Goal: Check status: Check status

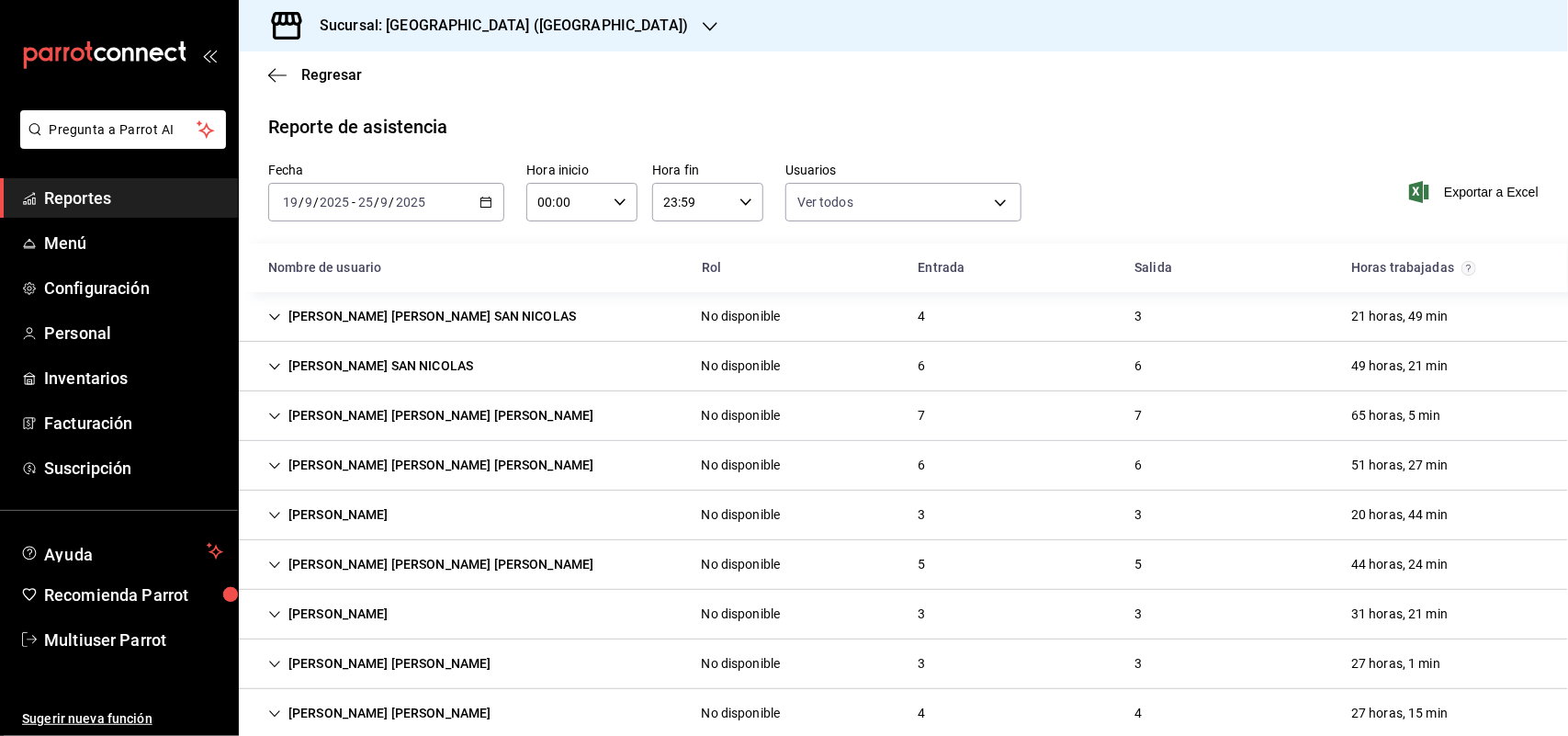
click at [703, 27] on icon "button" at bounding box center [710, 26] width 15 height 15
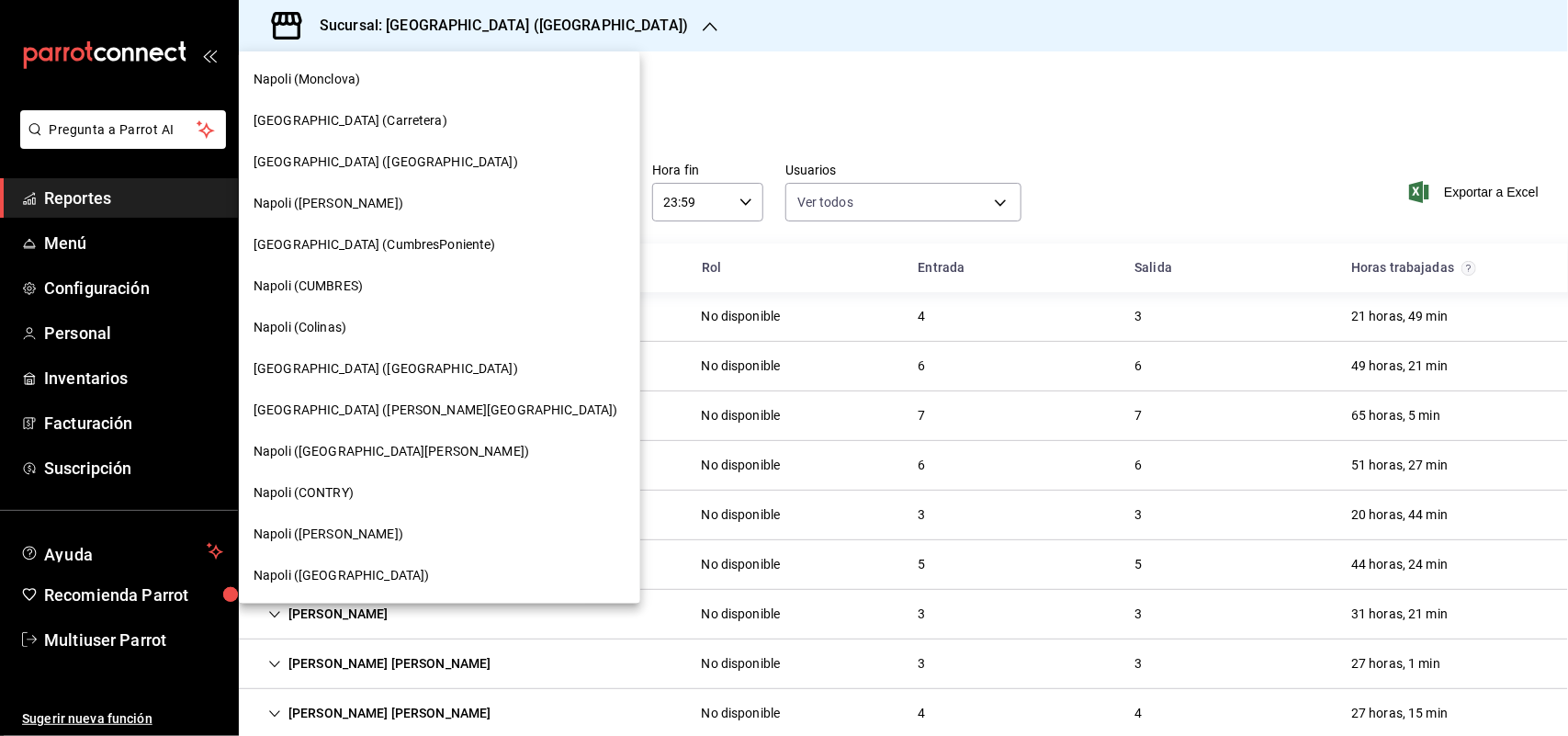
click at [387, 286] on div "Napoli (CUMBRES)" at bounding box center [439, 286] width 372 height 20
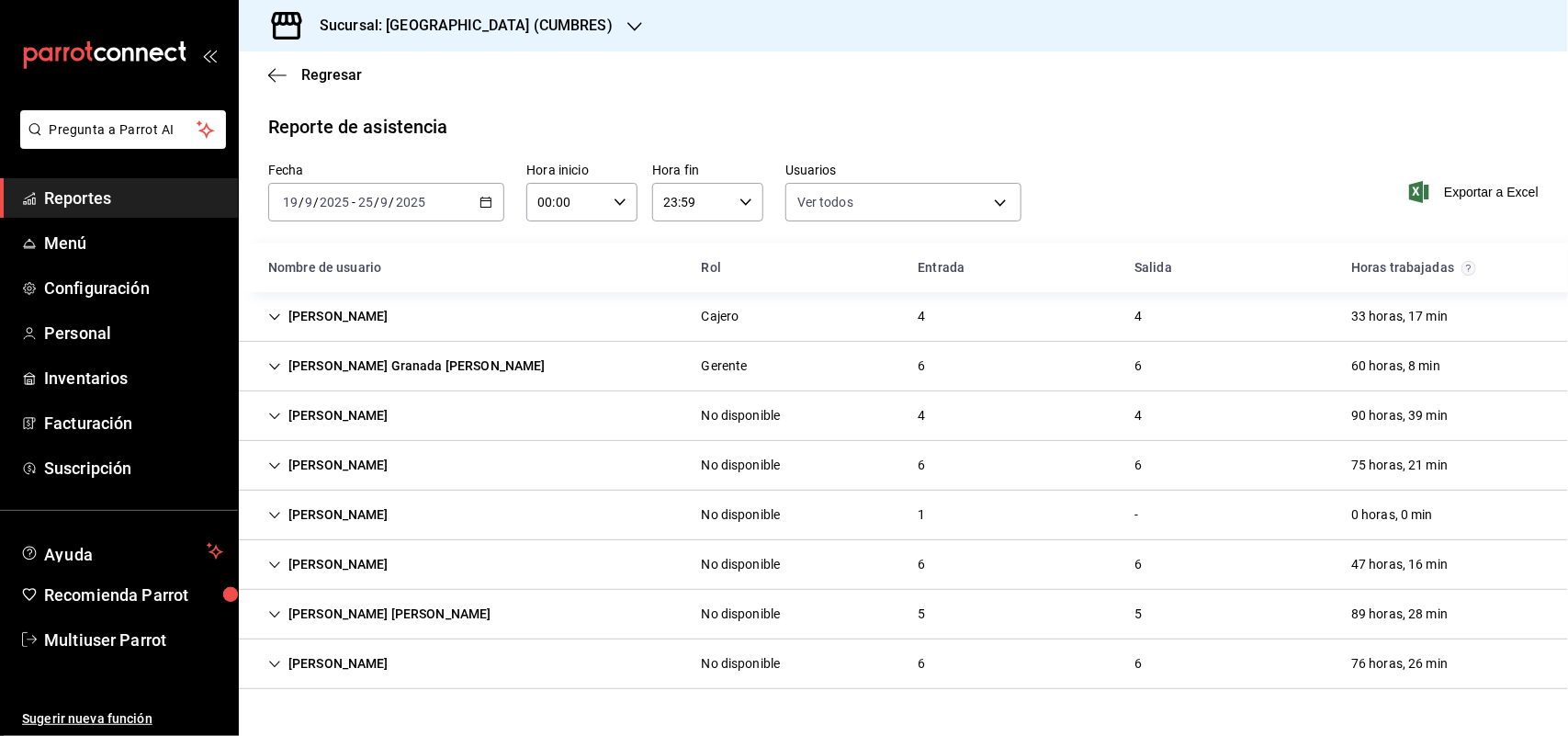
click at [404, 669] on div "[PERSON_NAME]" at bounding box center [327, 664] width 150 height 34
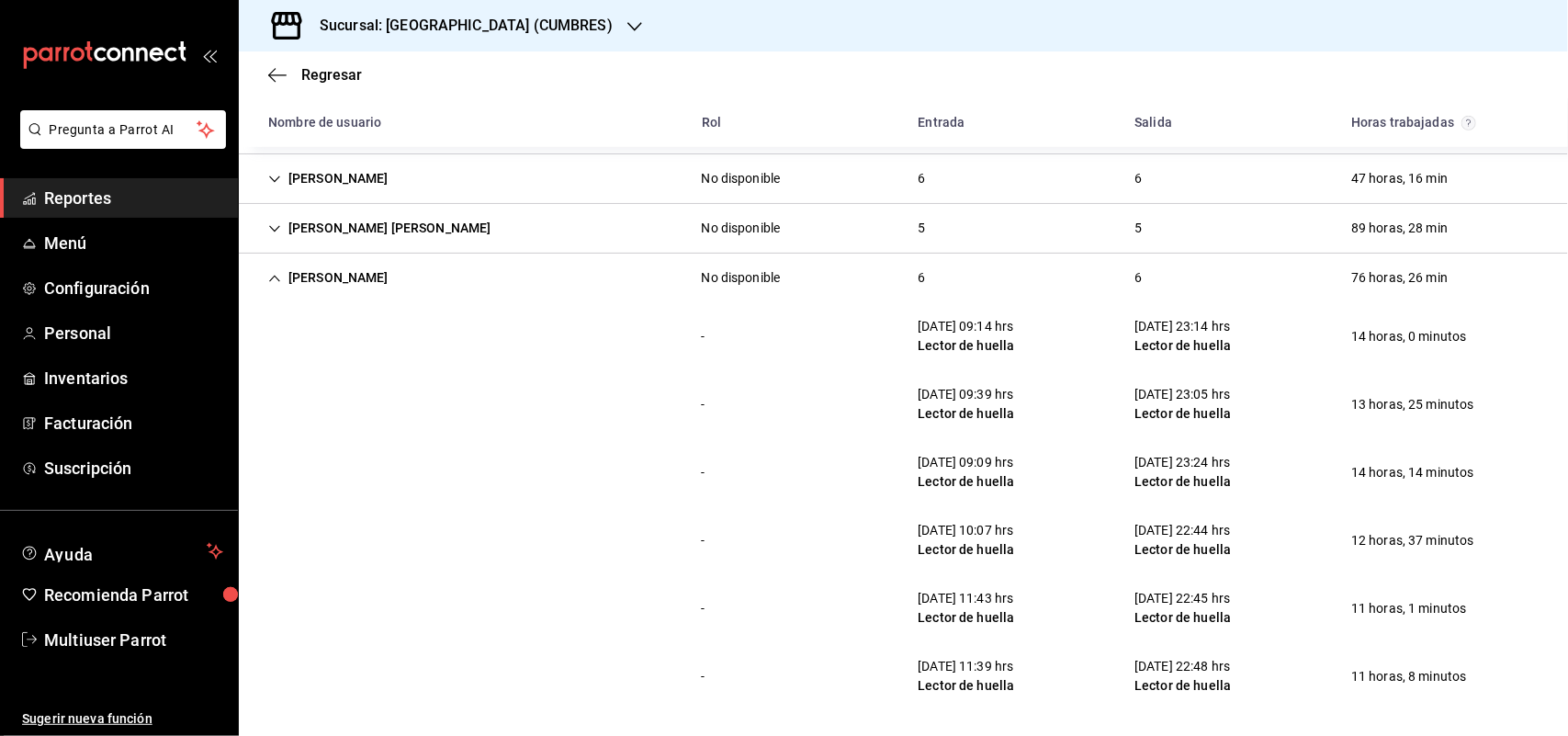
scroll to position [390, 0]
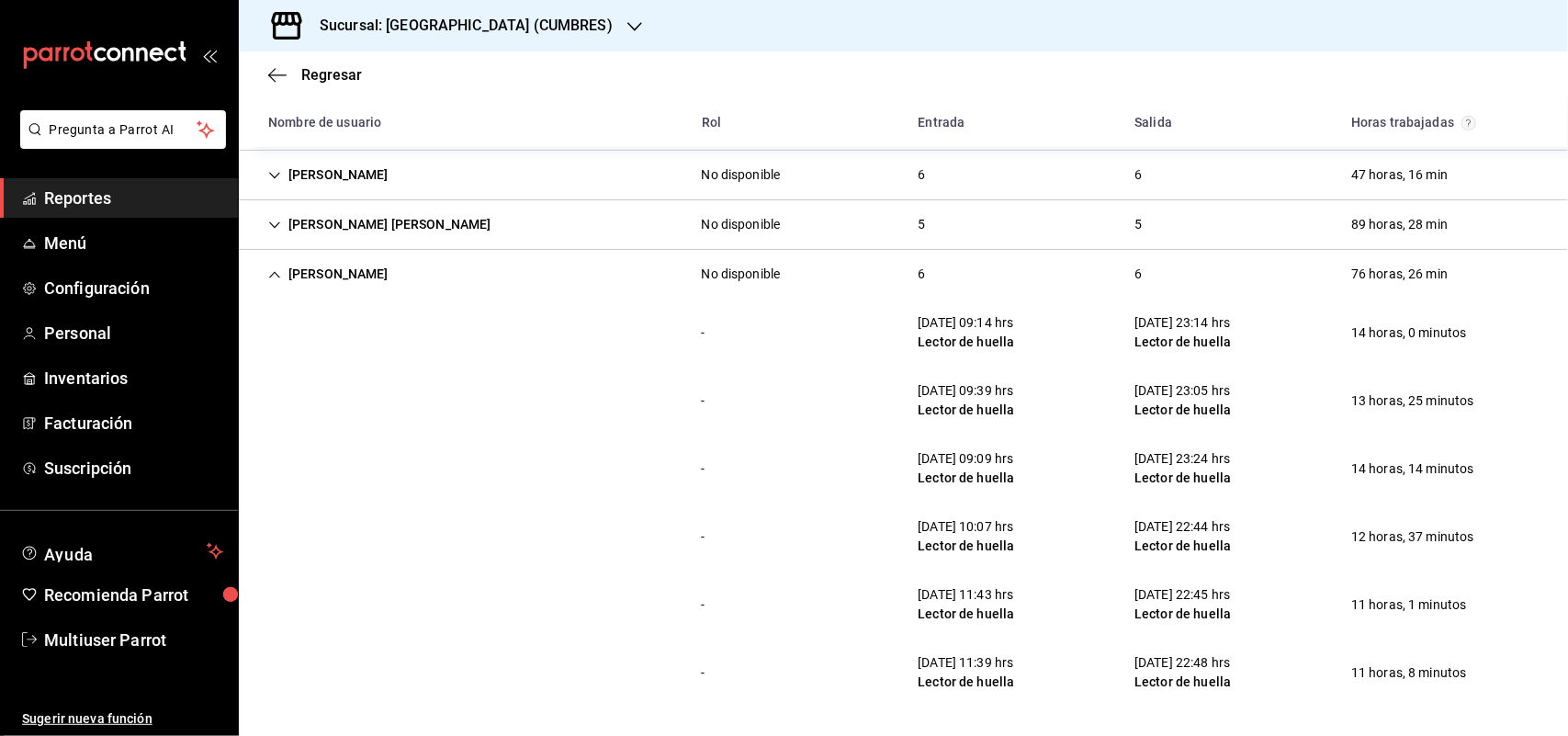
click at [404, 281] on div "[PERSON_NAME]" at bounding box center [327, 274] width 150 height 34
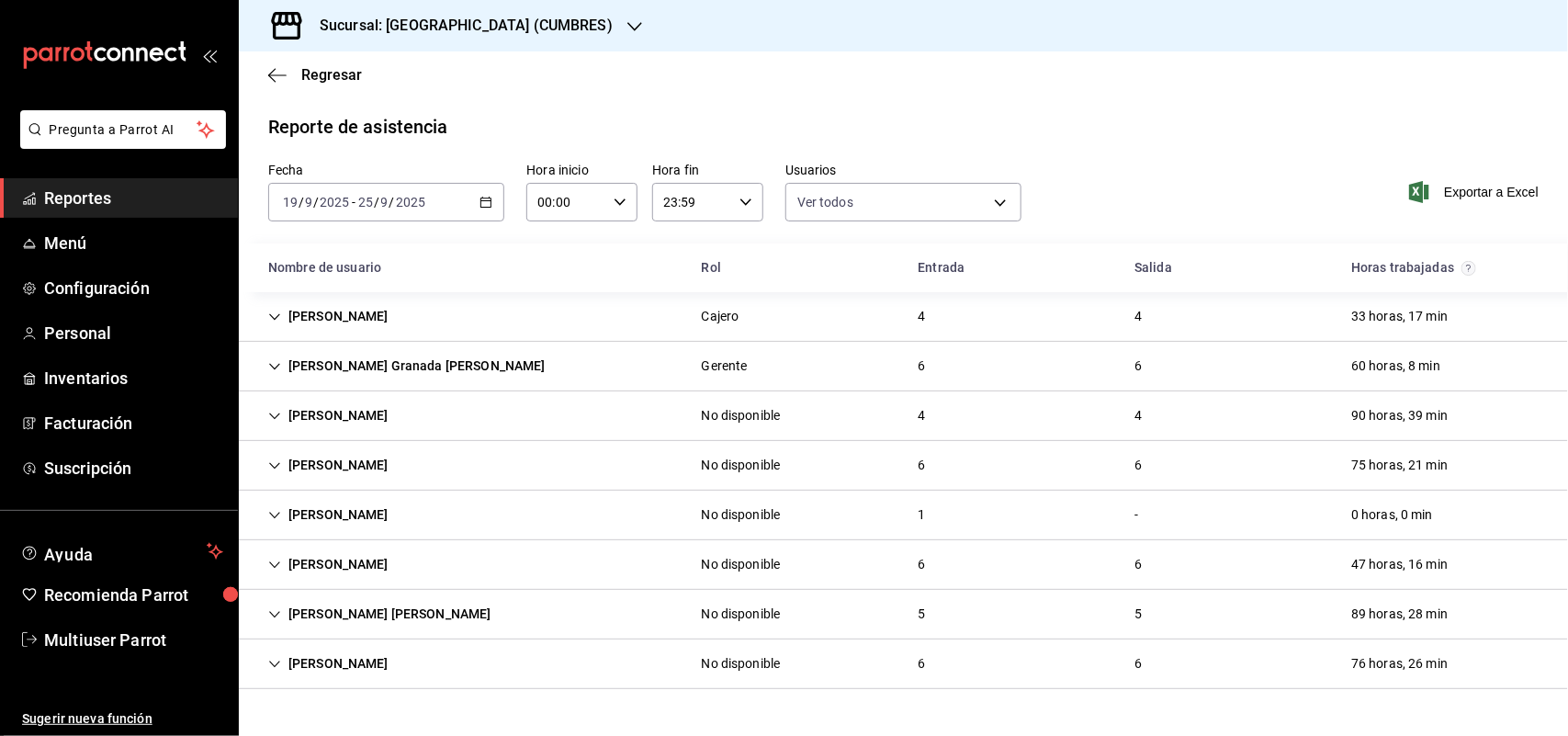
scroll to position [0, 0]
click at [340, 459] on div "[PERSON_NAME]" at bounding box center [327, 465] width 150 height 34
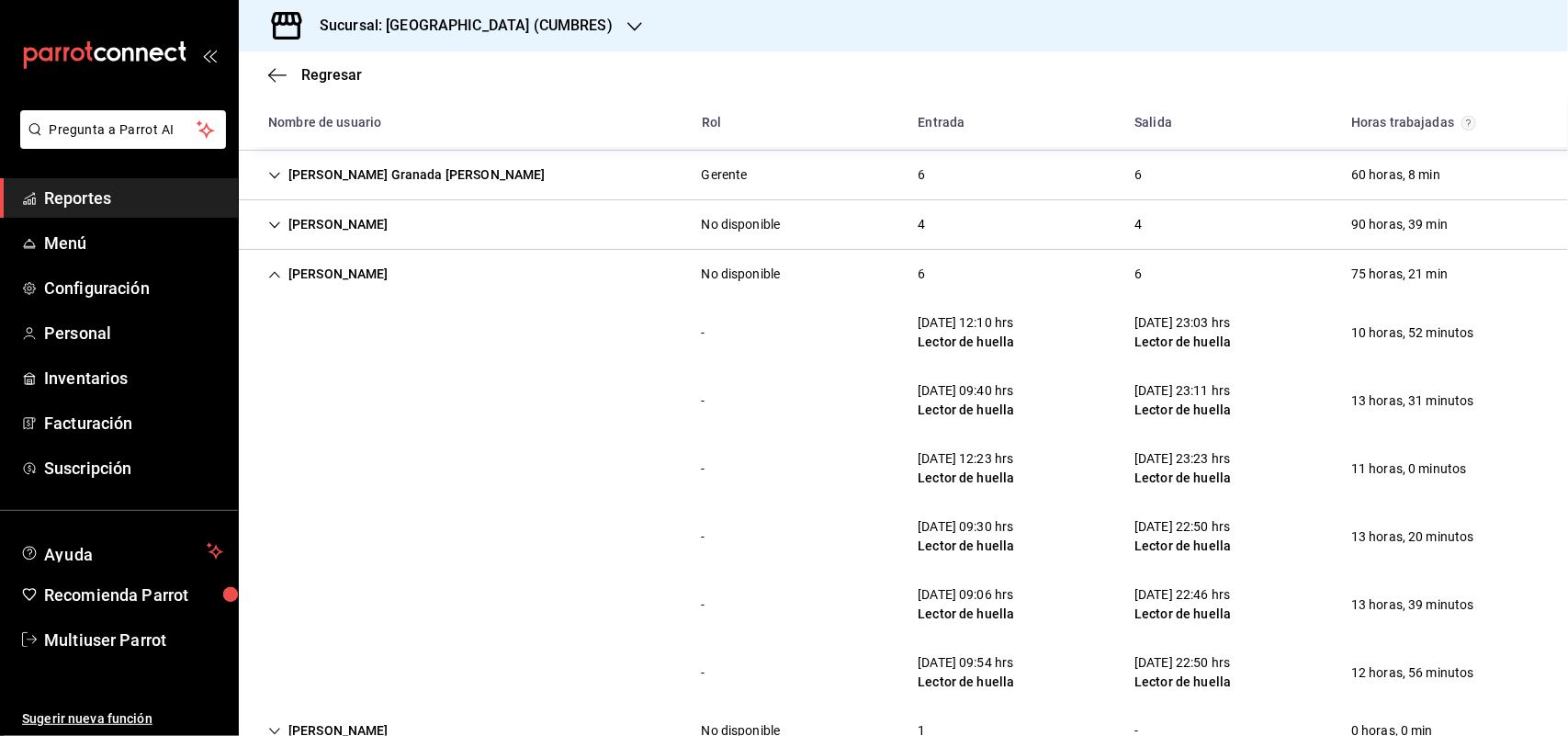
scroll to position [230, 0]
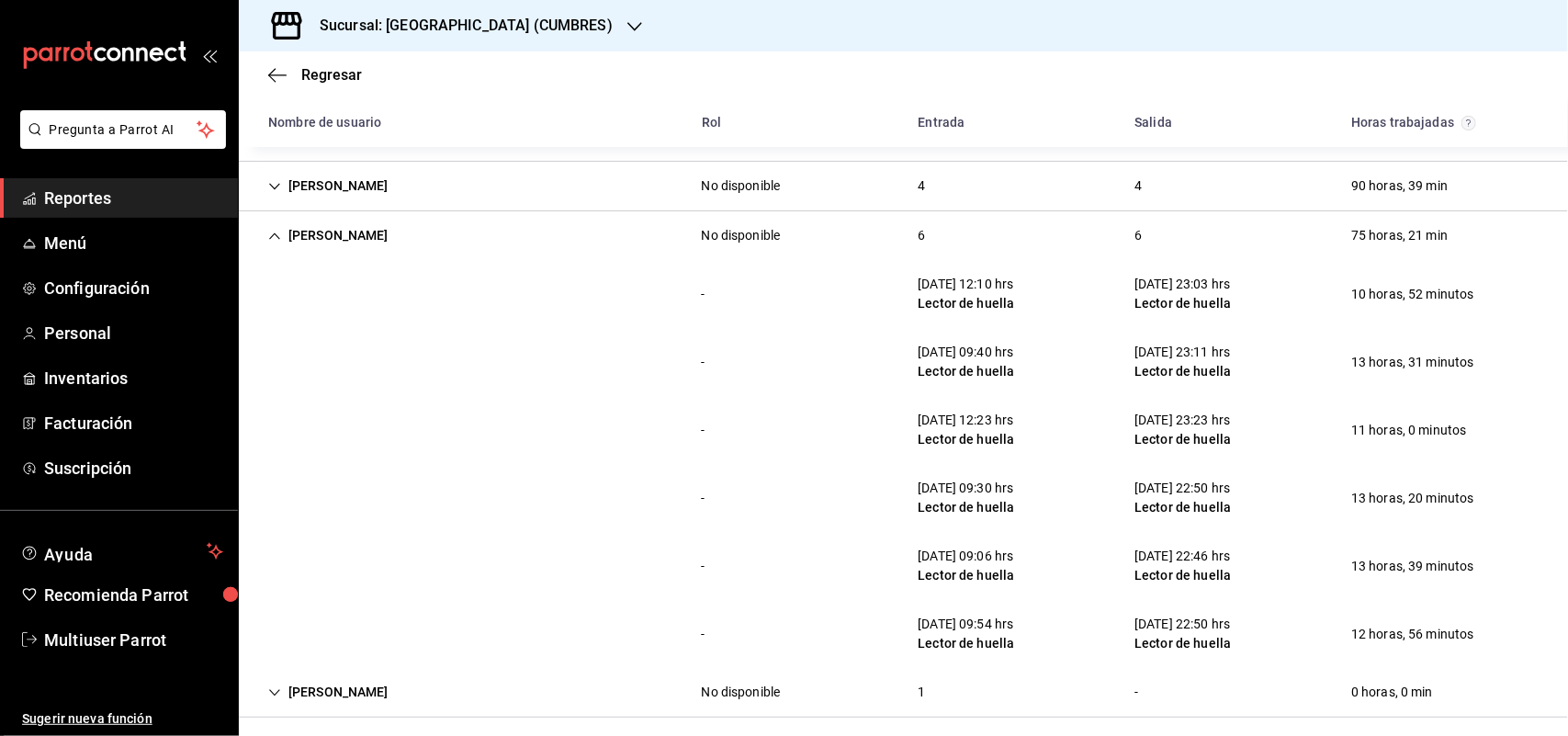
click at [479, 34] on h3 "Sucursal: [GEOGRAPHIC_DATA] (CUMBRES)" at bounding box center [458, 25] width 308 height 22
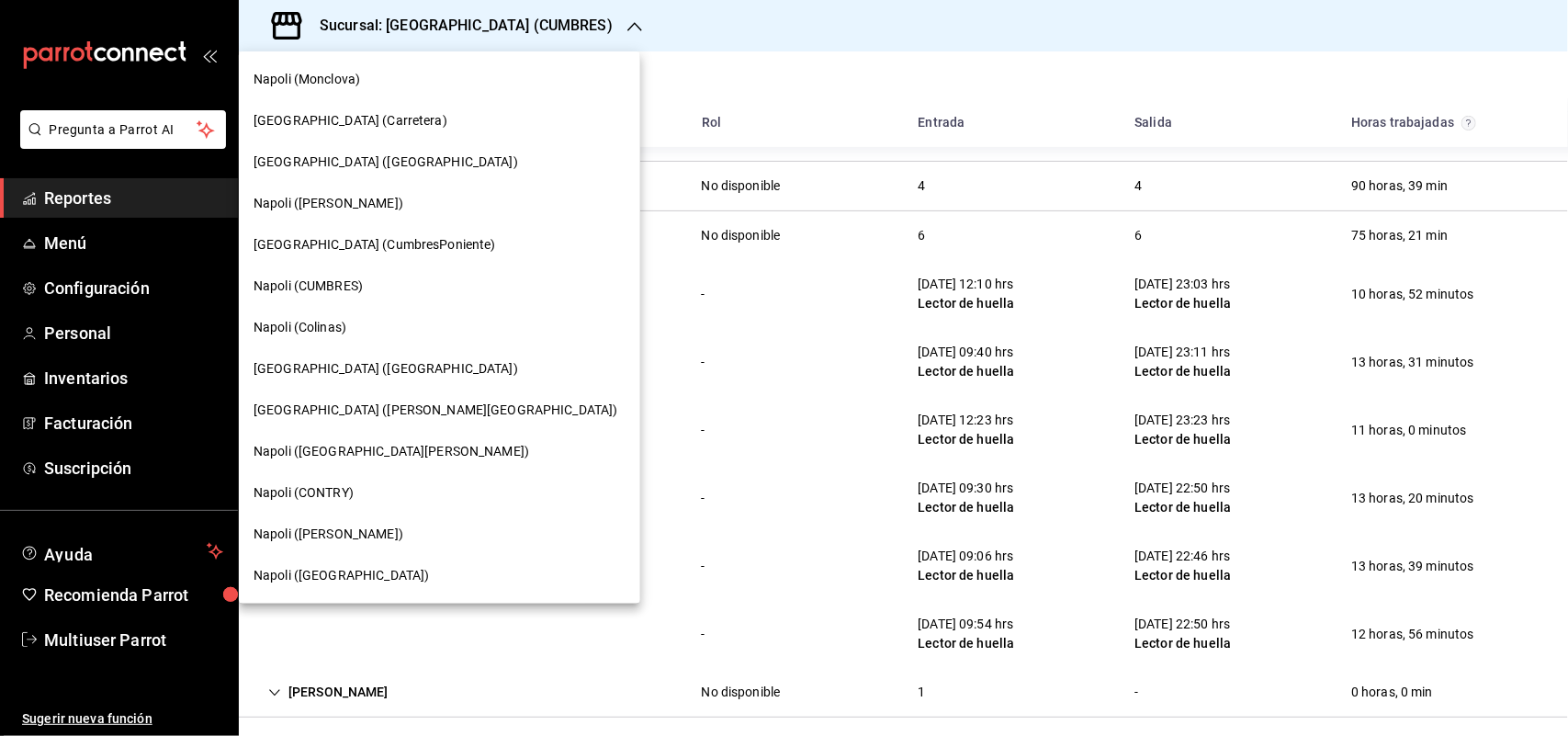
click at [675, 338] on div at bounding box center [784, 368] width 1568 height 736
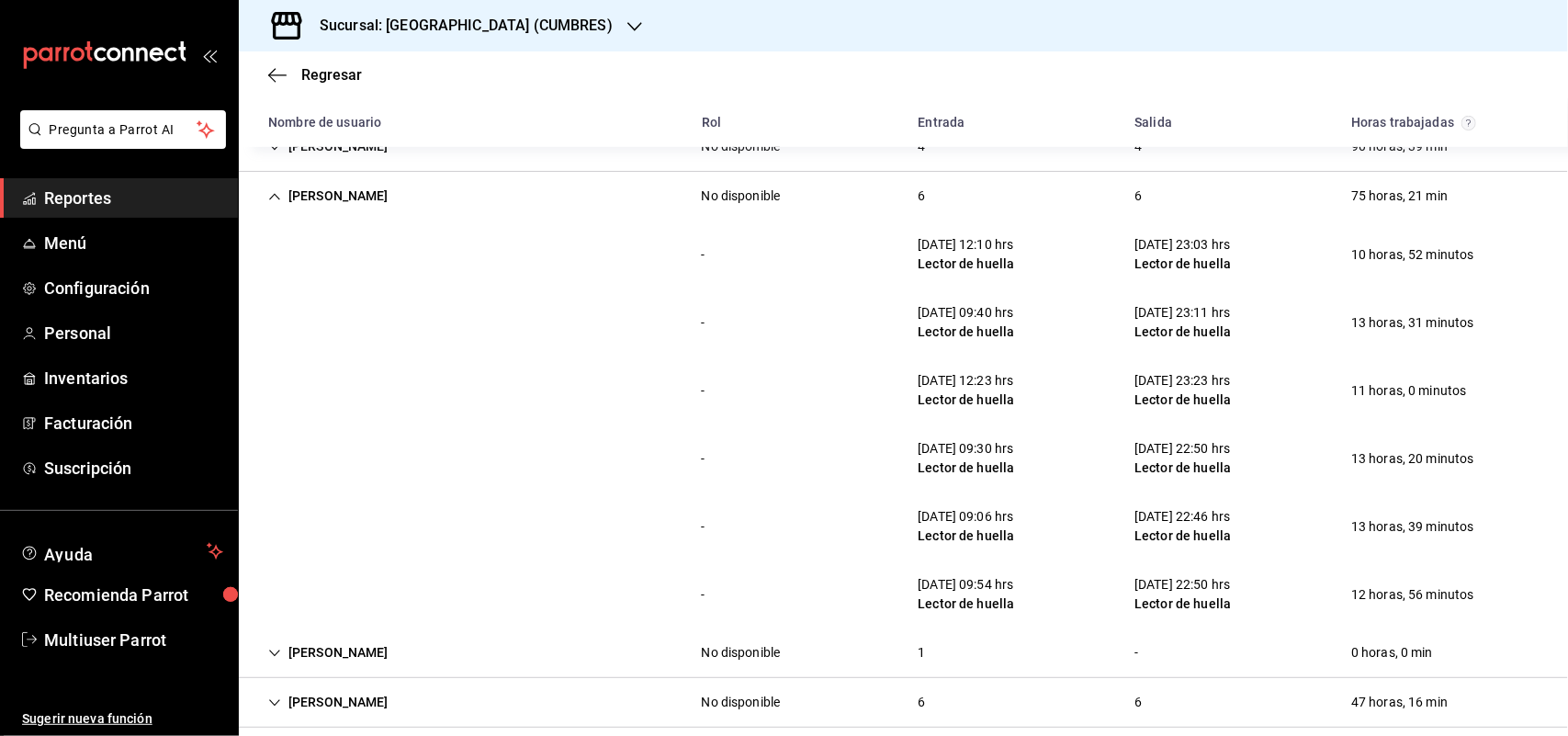
scroll to position [272, 0]
click at [645, 364] on div "- [DATE] 12:23 hrs Lector de huella [DATE] 23:23 hrs Lector de huella 11 horas,…" at bounding box center [903, 388] width 1329 height 68
click at [441, 41] on div "Sucursal: [GEOGRAPHIC_DATA] (CUMBRES)" at bounding box center [451, 25] width 396 height 52
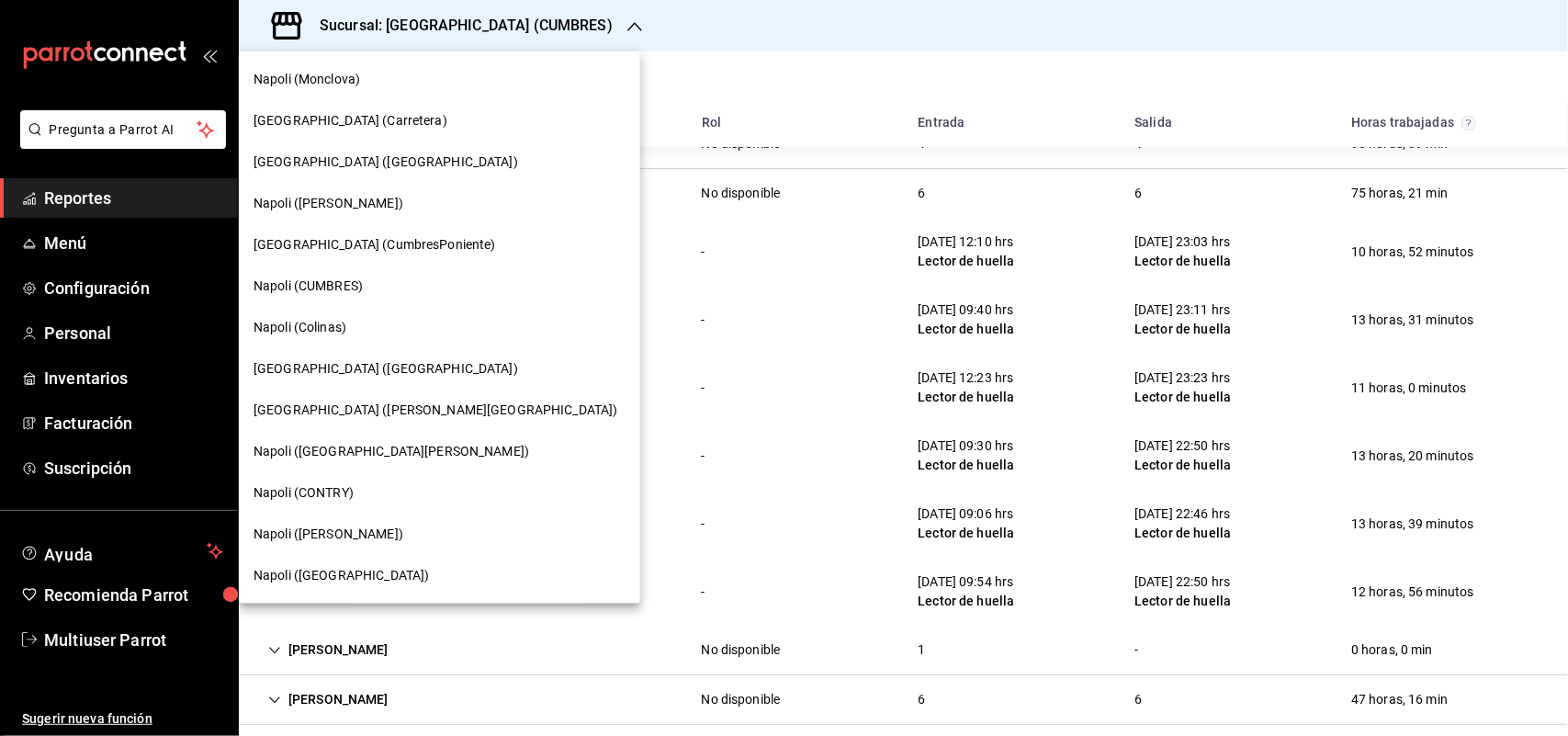
click at [372, 369] on span "[GEOGRAPHIC_DATA] ([GEOGRAPHIC_DATA])" at bounding box center [385, 368] width 265 height 20
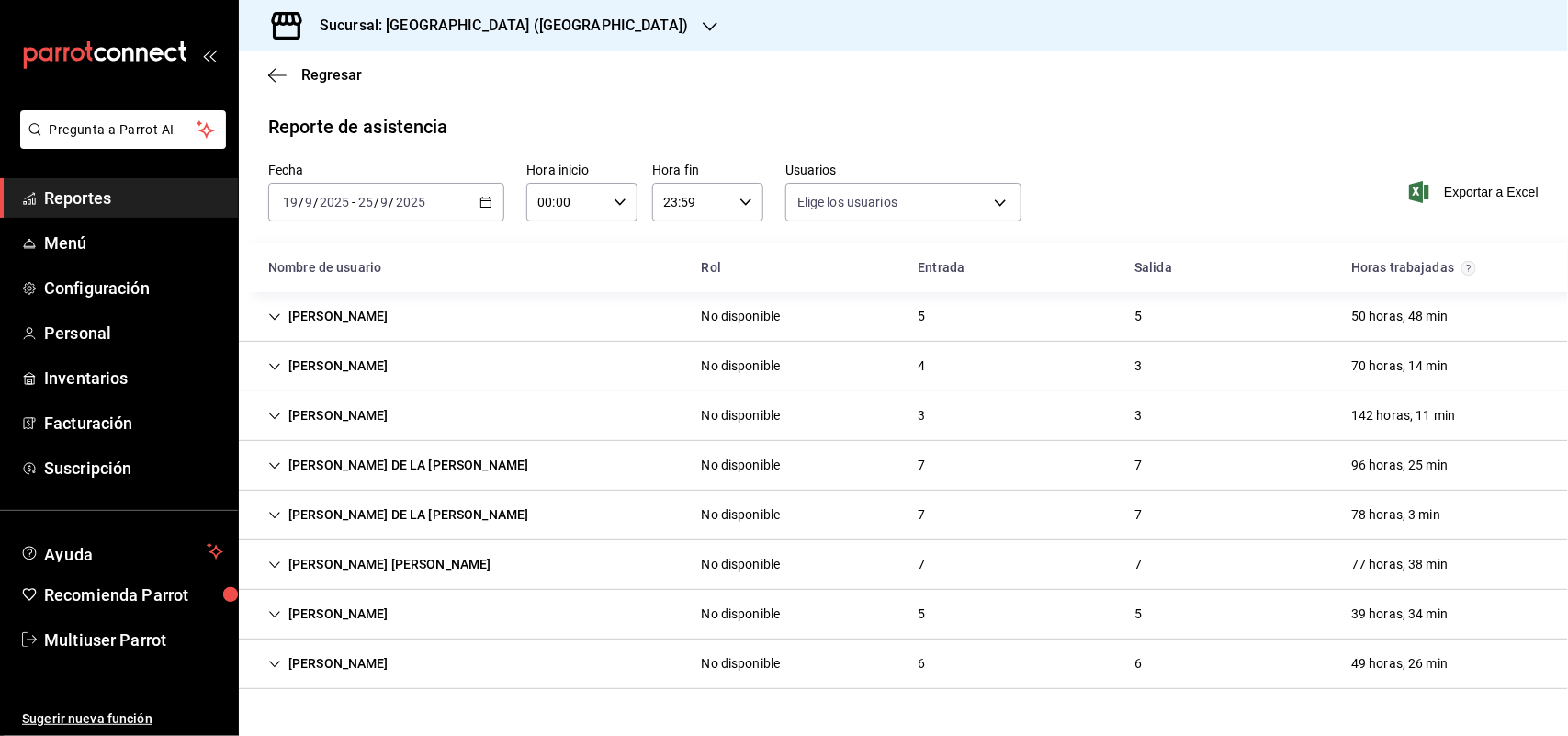
type input "b6226d60-c04f-4402-95fb-db08ea136f4e,5d6f911a-de2b-4beb-a382-33cb6516ab1e,f0322…"
click at [397, 471] on div "[PERSON_NAME] DE LA [PERSON_NAME]" at bounding box center [398, 465] width 289 height 34
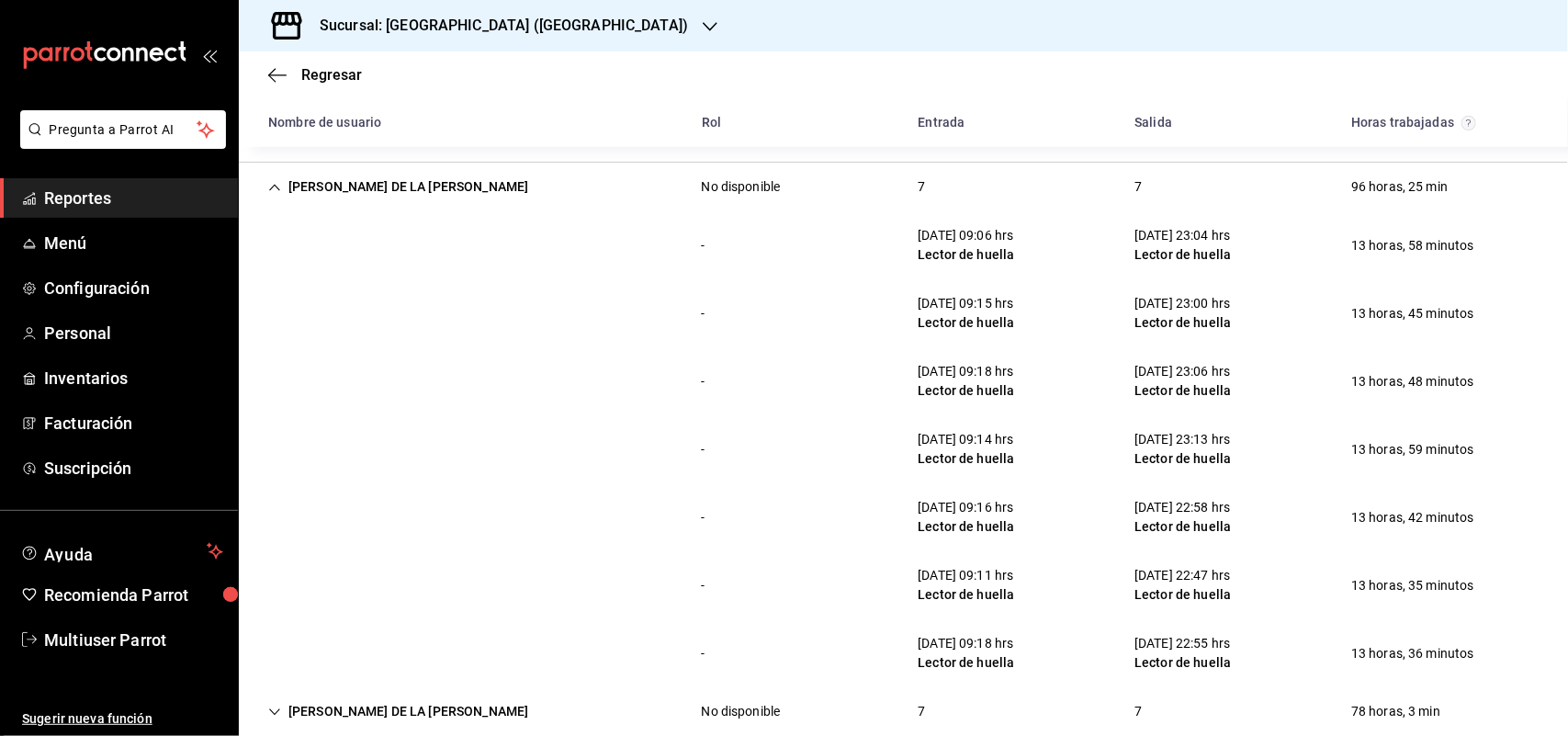
scroll to position [284, 0]
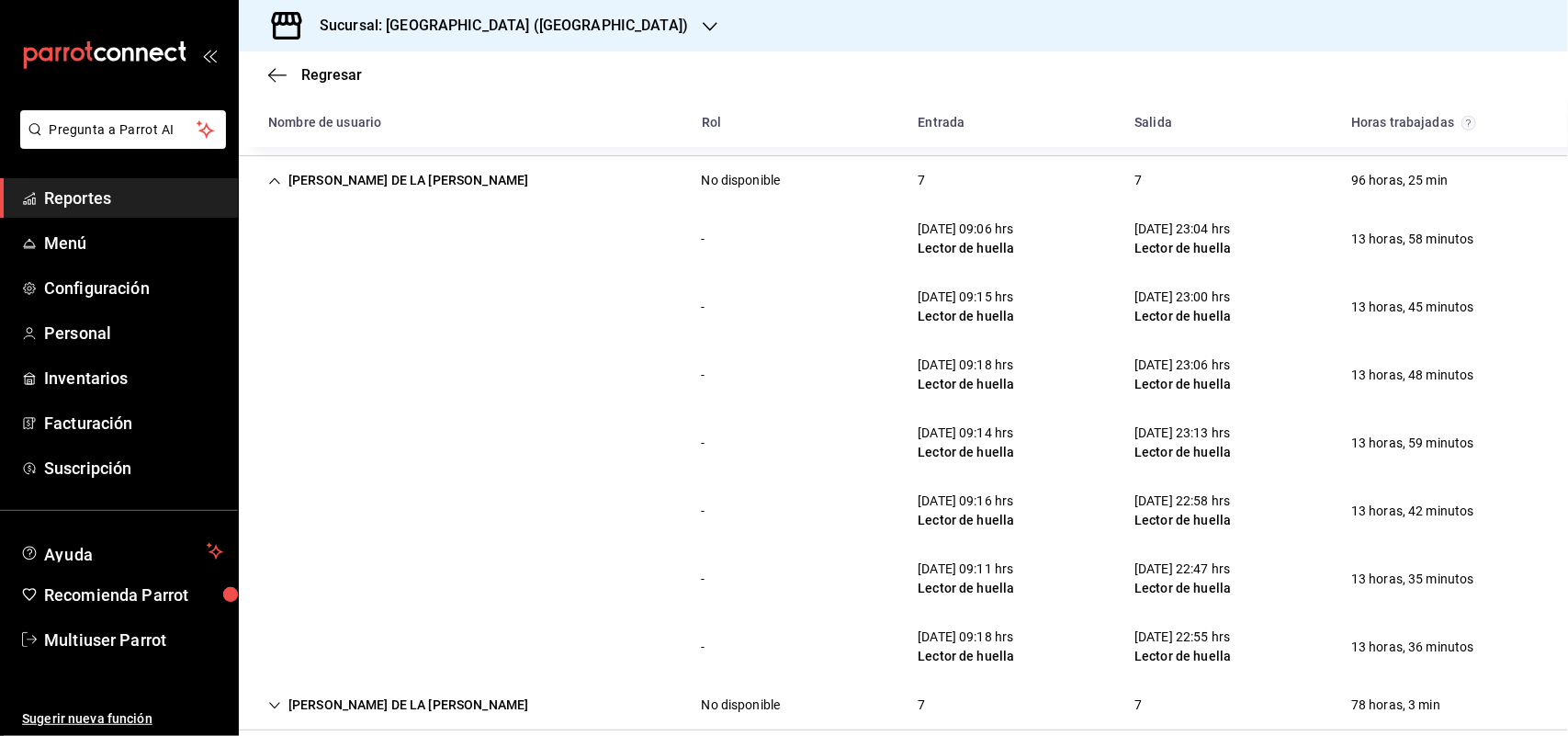
click at [444, 189] on div "[PERSON_NAME] DE LA [PERSON_NAME]" at bounding box center [398, 180] width 289 height 34
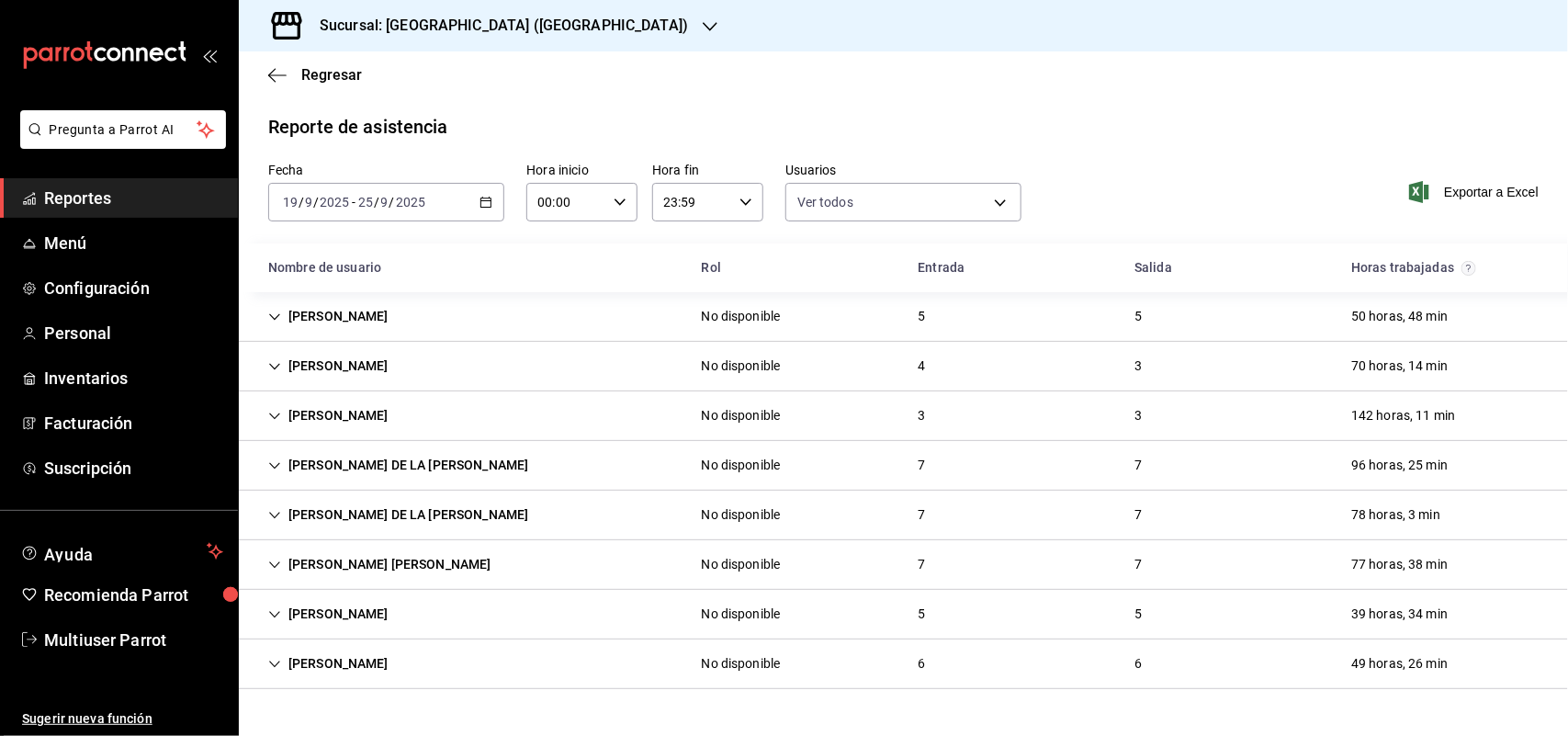
scroll to position [0, 0]
click at [378, 577] on div "[PERSON_NAME] [PERSON_NAME]" at bounding box center [379, 564] width 252 height 34
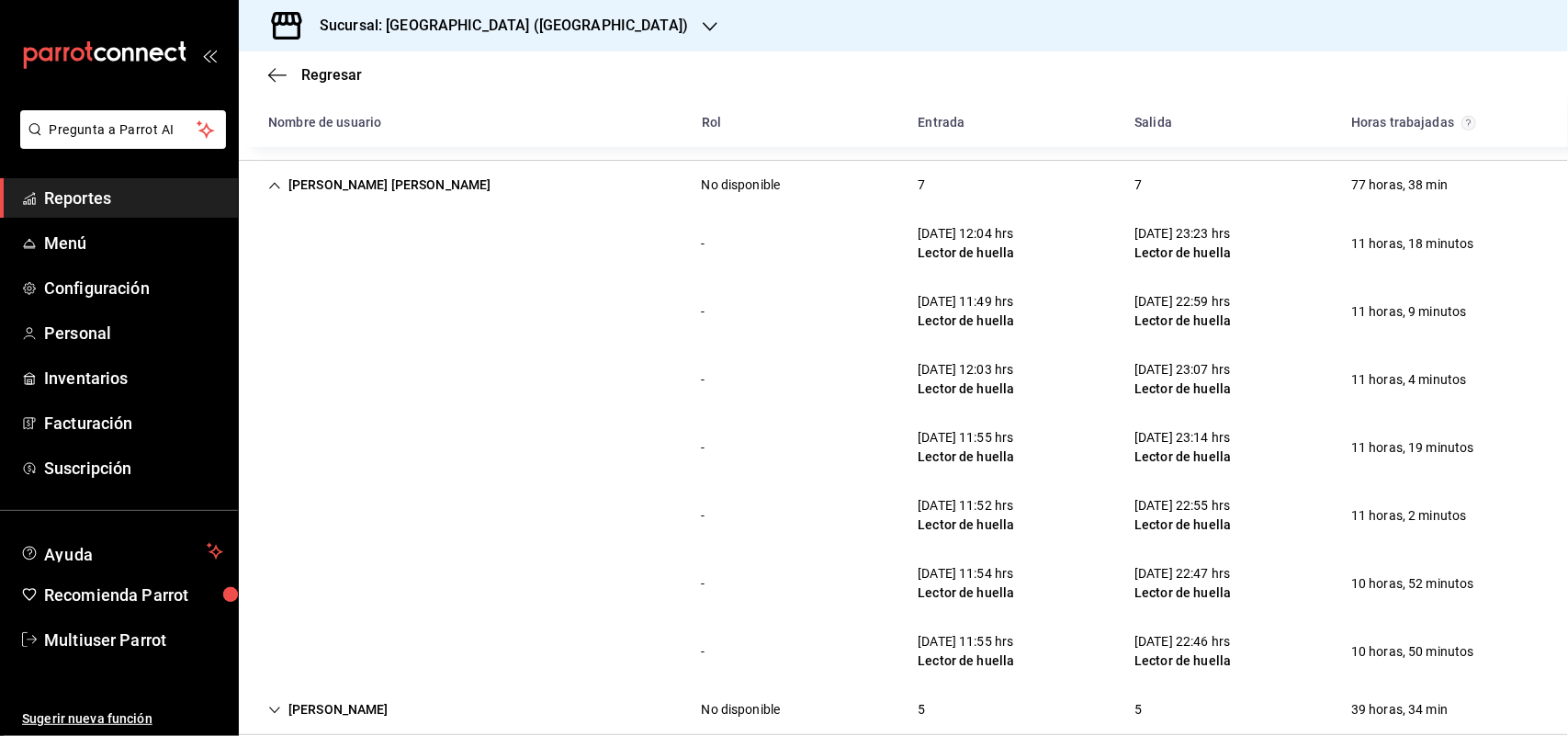
scroll to position [343, 0]
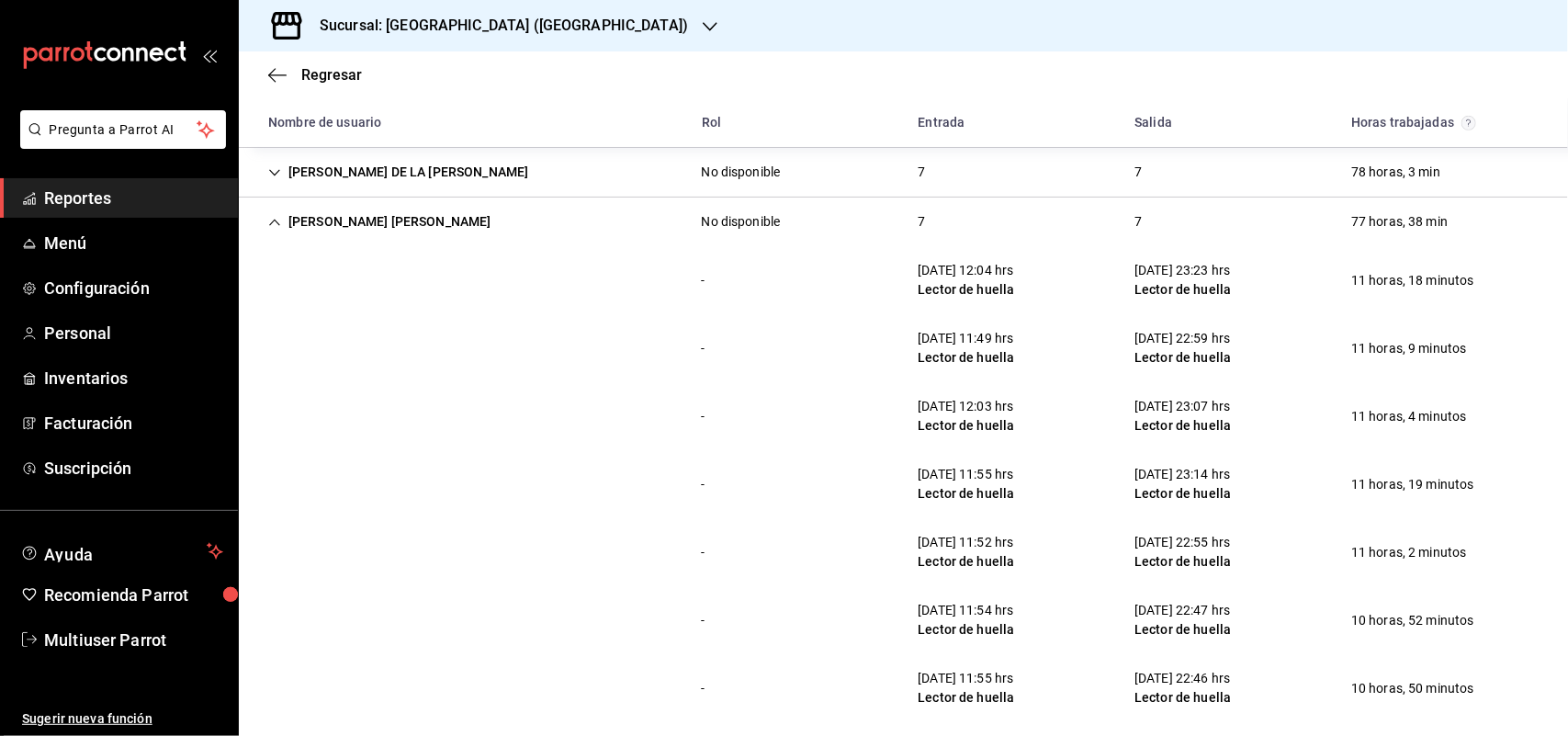
click at [363, 232] on div "[PERSON_NAME] [PERSON_NAME]" at bounding box center [379, 222] width 252 height 34
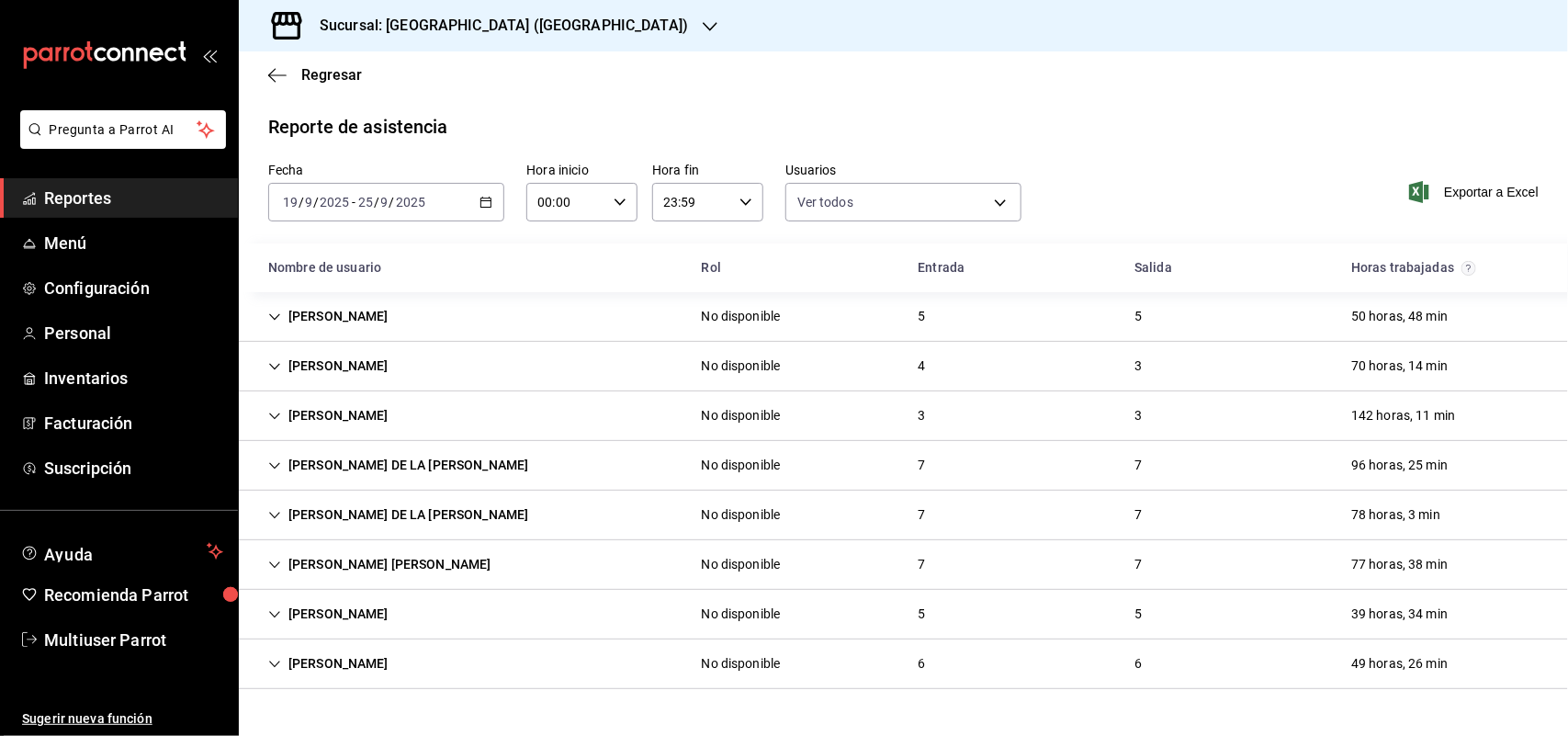
scroll to position [0, 0]
click at [487, 455] on div "[PERSON_NAME] DE LA [PERSON_NAME]" at bounding box center [398, 465] width 289 height 34
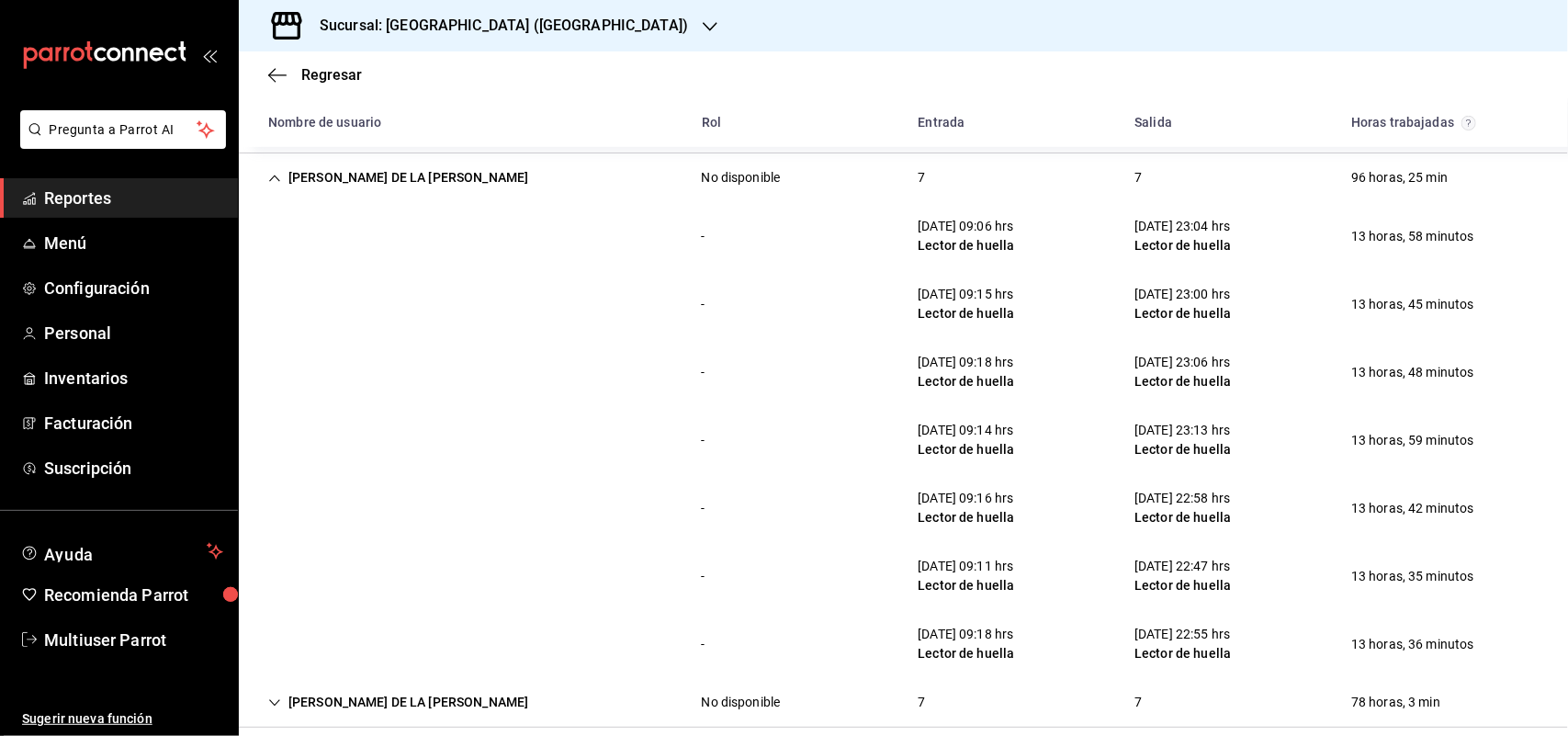
scroll to position [295, 0]
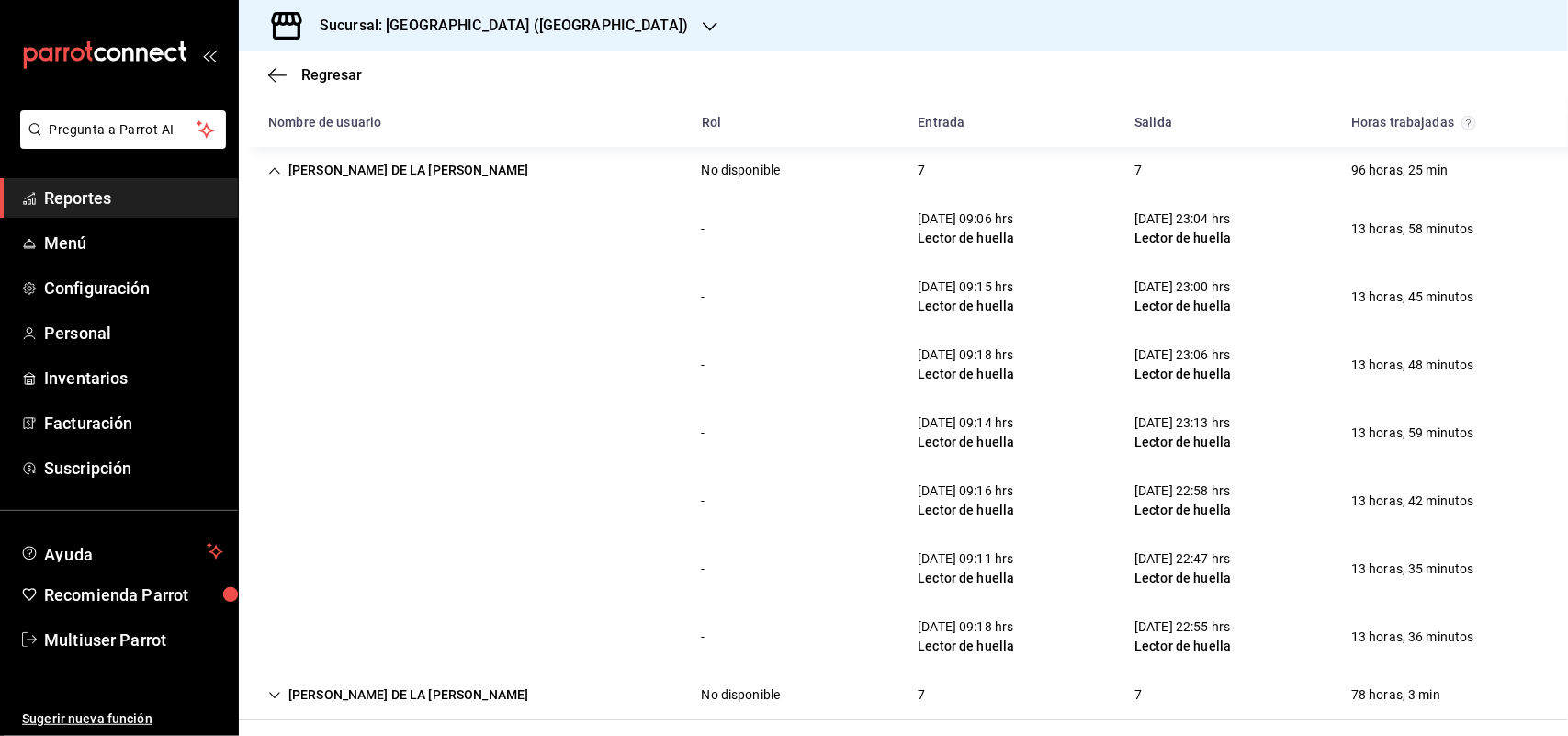
click at [378, 184] on div "[PERSON_NAME] DE LA [PERSON_NAME]" at bounding box center [398, 170] width 289 height 34
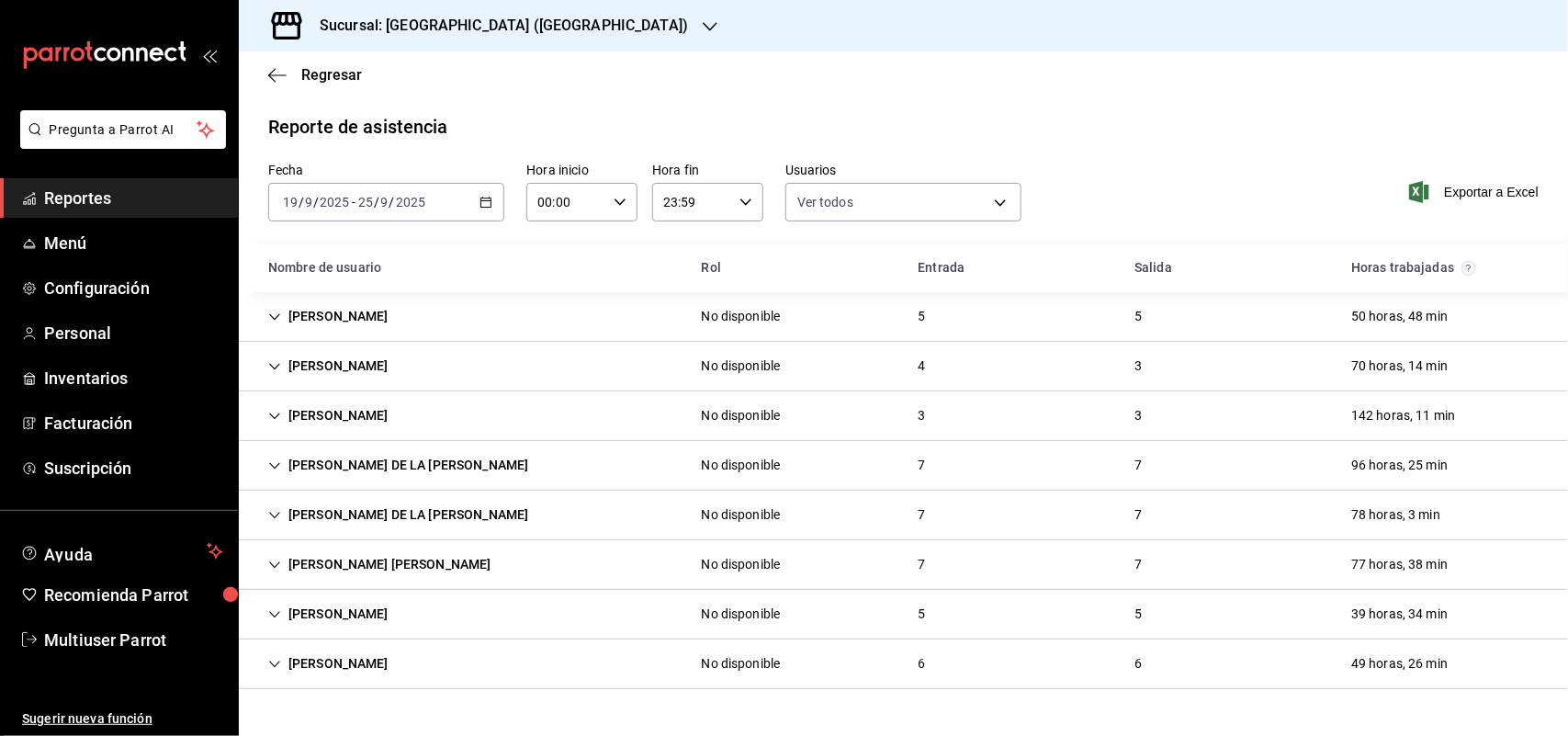
scroll to position [0, 0]
